Goal: Task Accomplishment & Management: Manage account settings

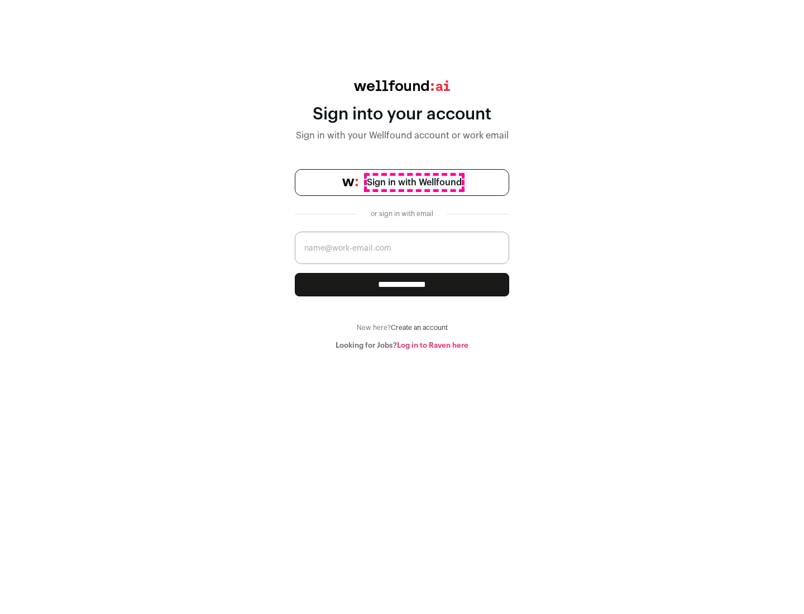
click at [414, 183] on span "Sign in with Wellfound" at bounding box center [414, 182] width 95 height 13
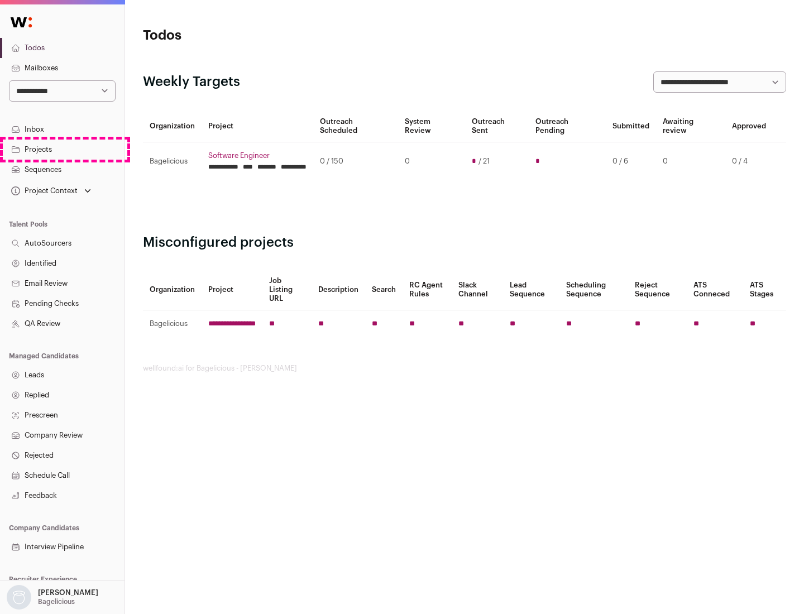
click at [62, 149] on link "Projects" at bounding box center [62, 150] width 125 height 20
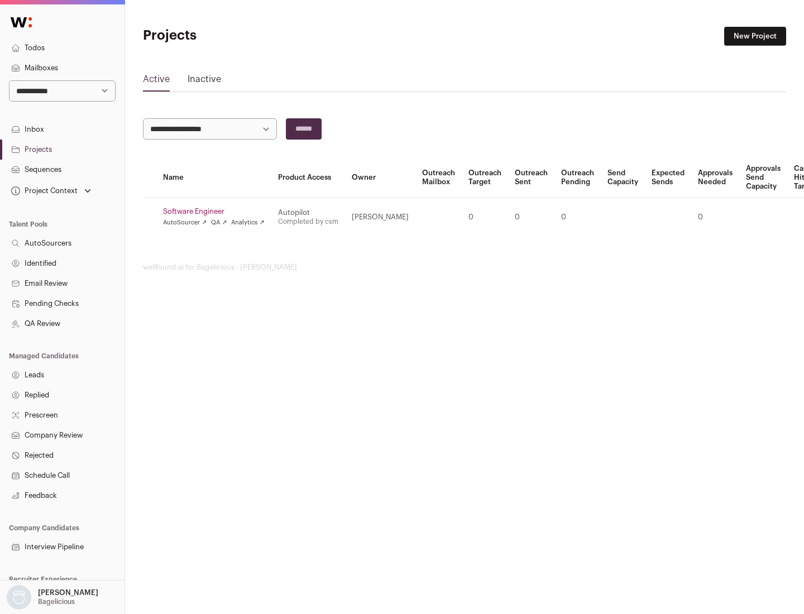
click at [217, 212] on link "Software Engineer" at bounding box center [214, 211] width 102 height 9
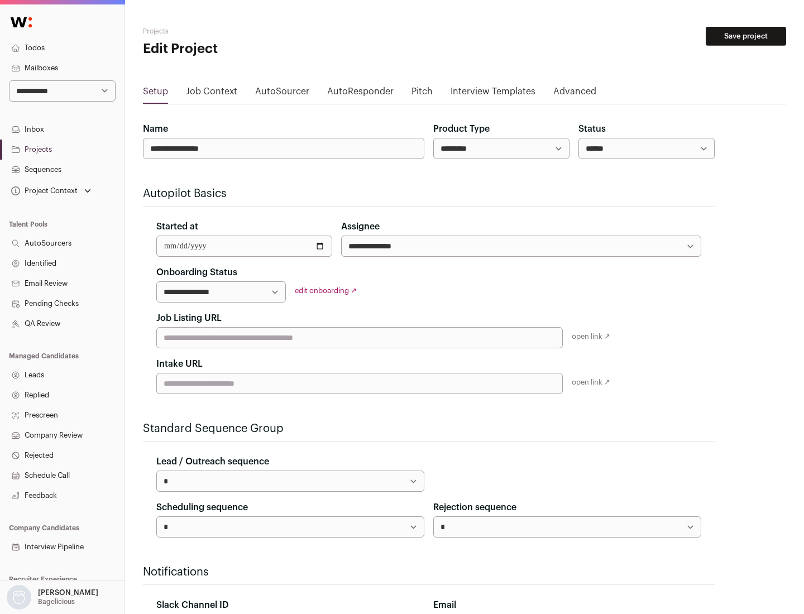
click at [746, 36] on button "Save project" at bounding box center [746, 36] width 80 height 19
